Goal: Task Accomplishment & Management: Use online tool/utility

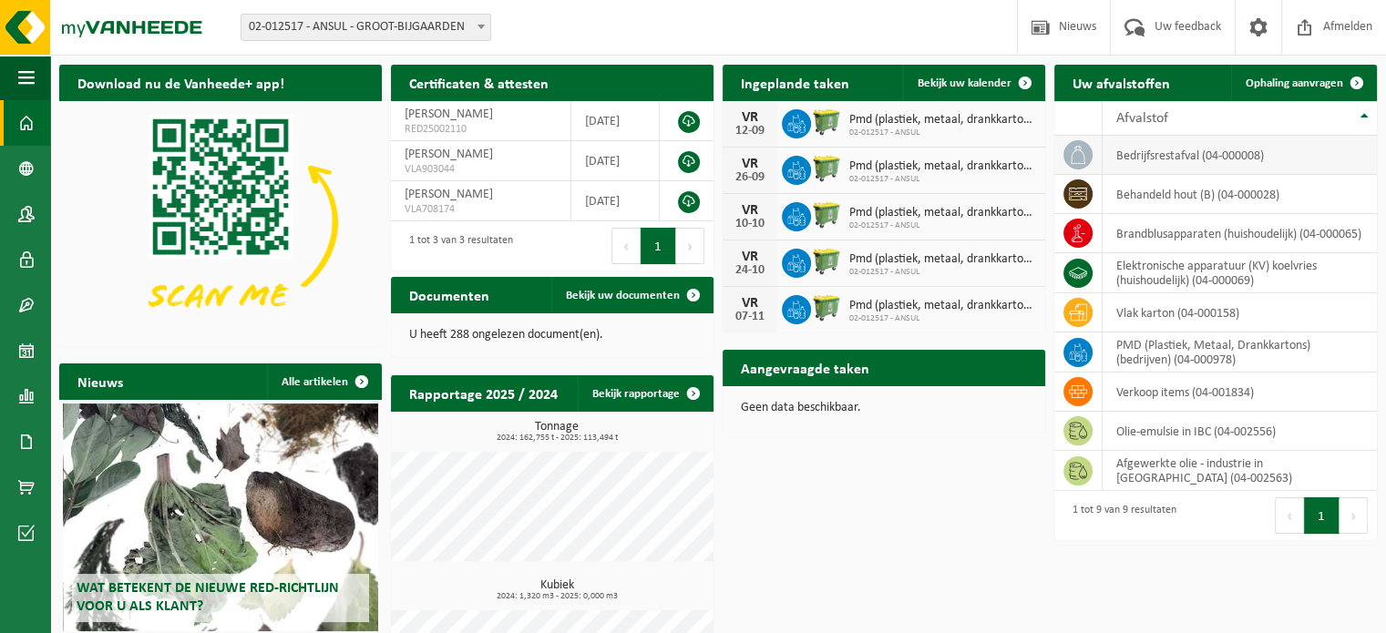
click at [1157, 157] on td "bedrijfsrestafval (04-000008)" at bounding box center [1240, 155] width 274 height 39
click at [1086, 146] on icon at bounding box center [1078, 155] width 18 height 18
click at [1298, 81] on span "Ophaling aanvragen" at bounding box center [1295, 83] width 98 height 12
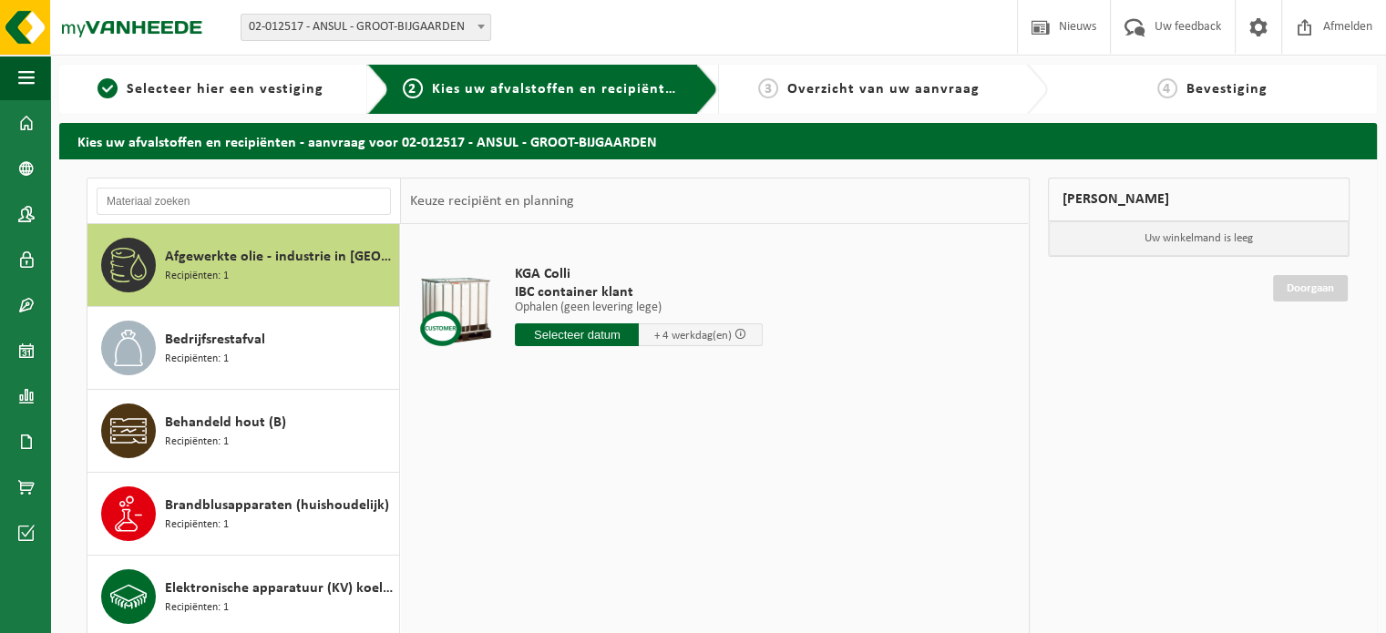
click at [607, 341] on input "text" at bounding box center [577, 334] width 124 height 23
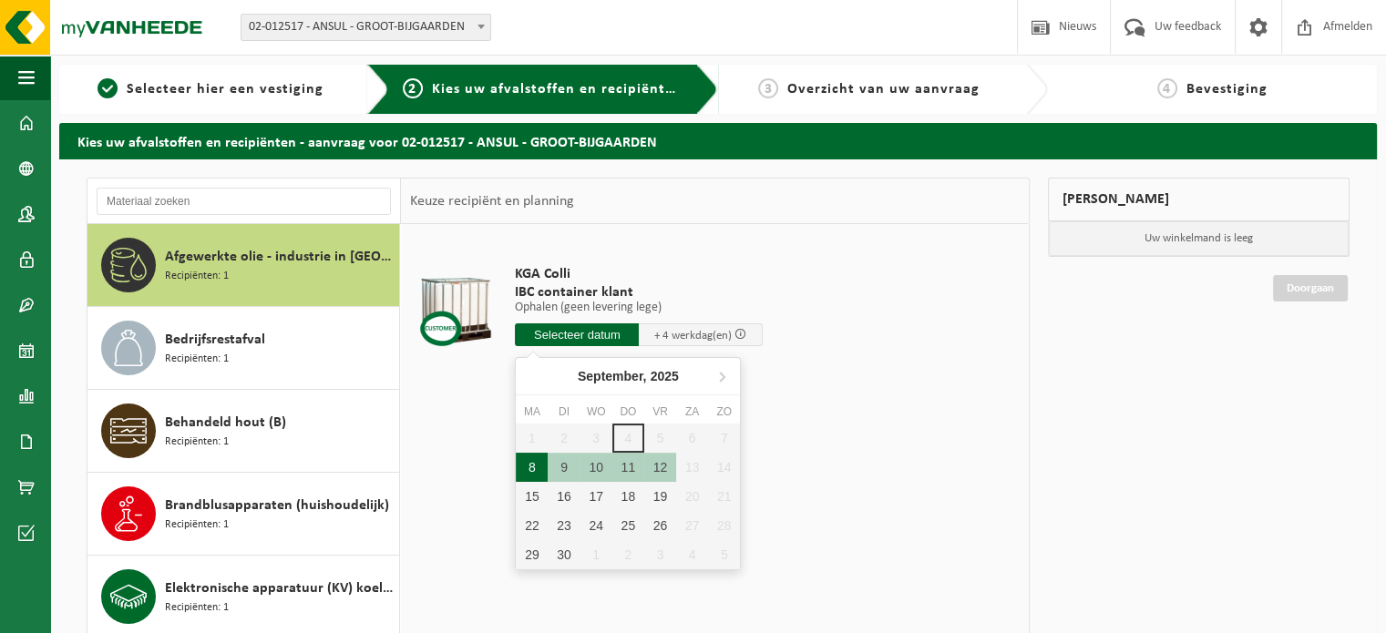
click at [525, 470] on div "8" at bounding box center [532, 467] width 32 height 29
type input "Van [DATE]"
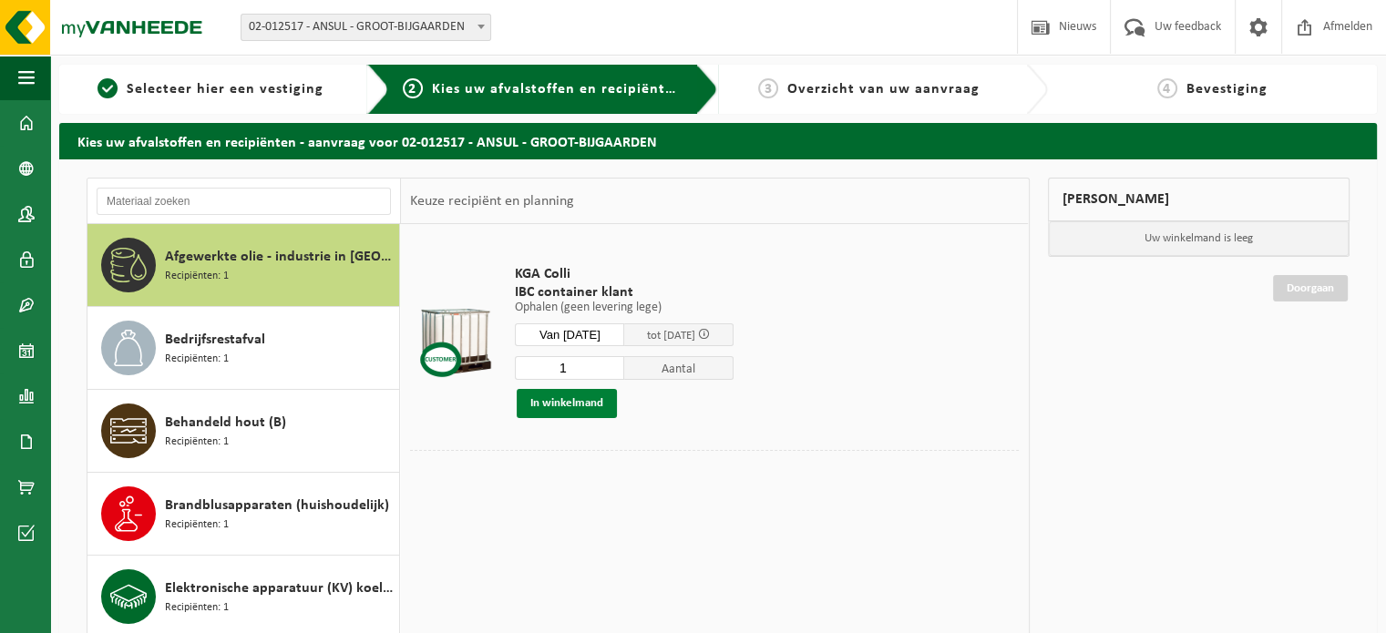
click at [596, 405] on button "In winkelmand" at bounding box center [567, 403] width 100 height 29
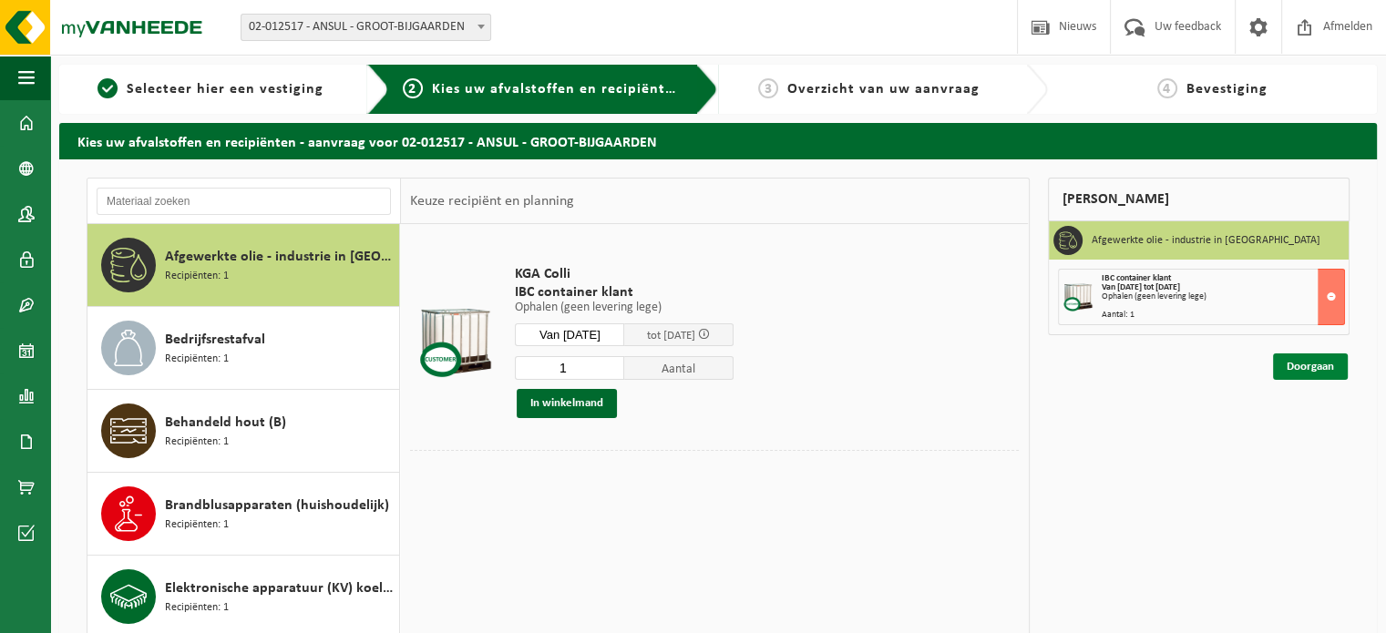
click at [1329, 367] on link "Doorgaan" at bounding box center [1310, 367] width 75 height 26
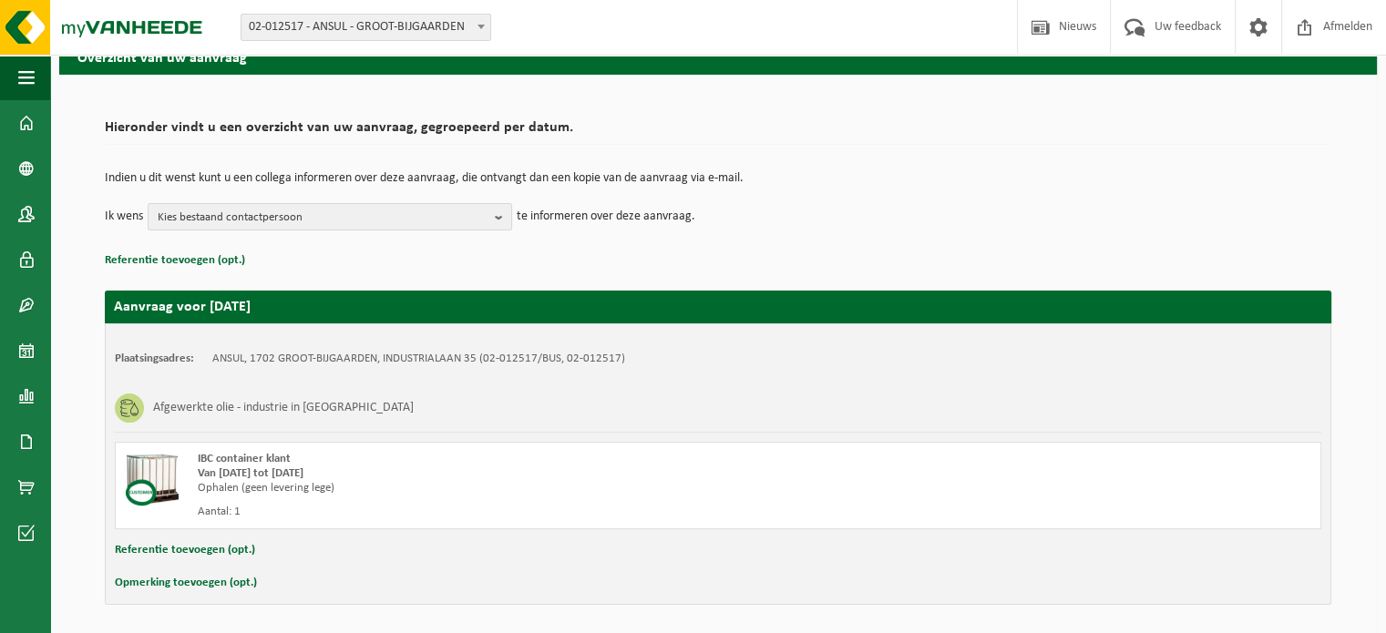
scroll to position [147, 0]
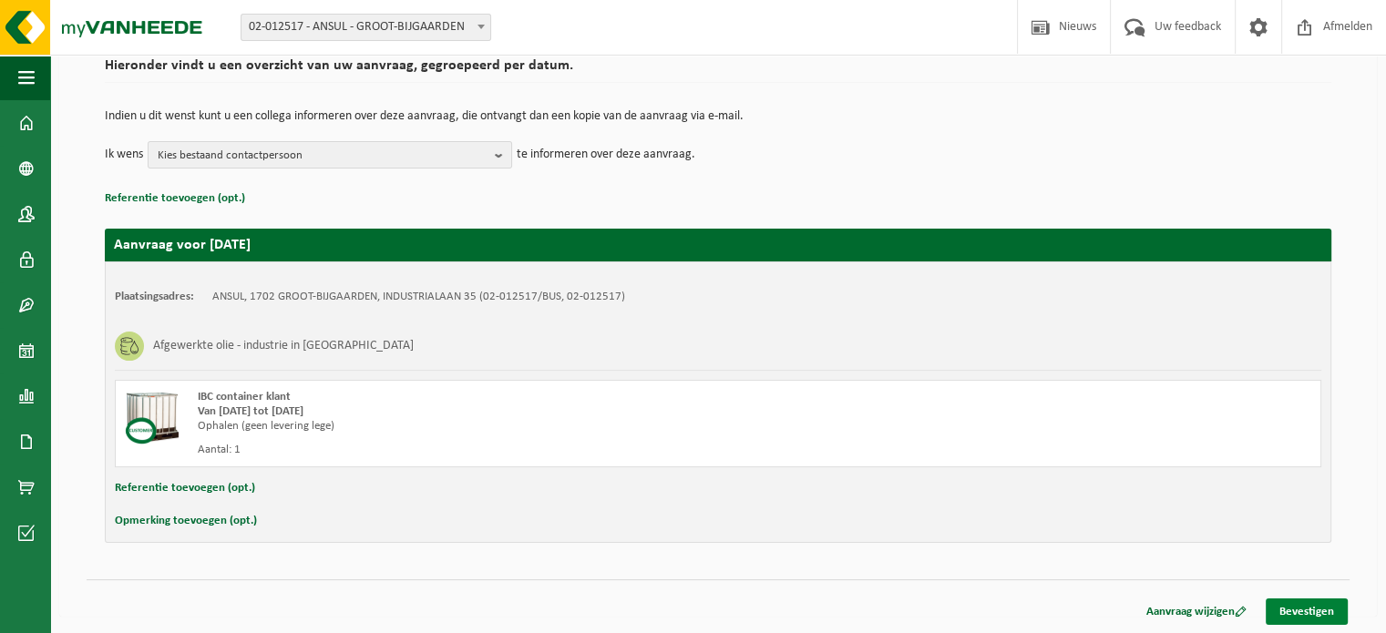
click at [1298, 607] on link "Bevestigen" at bounding box center [1307, 612] width 82 height 26
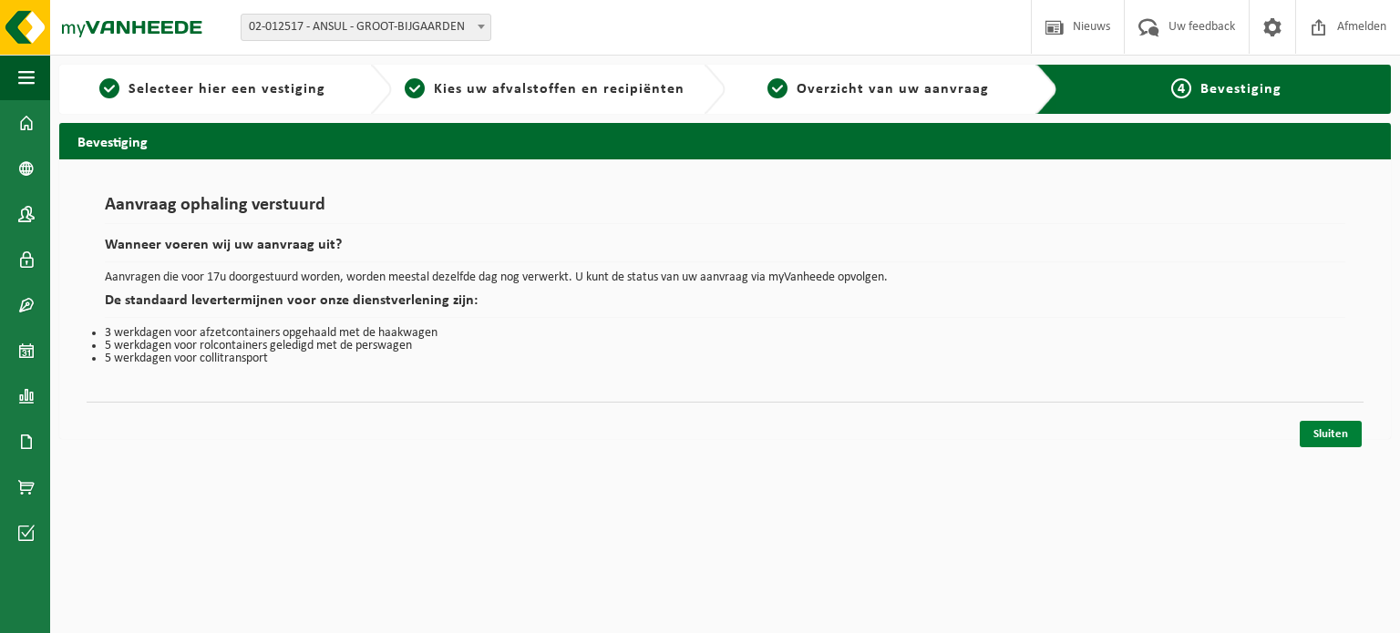
click at [1342, 440] on link "Sluiten" at bounding box center [1330, 434] width 62 height 26
